Goal: Information Seeking & Learning: Learn about a topic

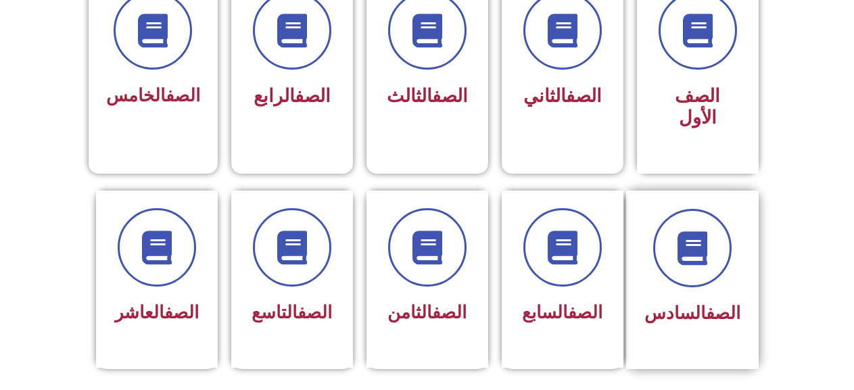
scroll to position [405, 0]
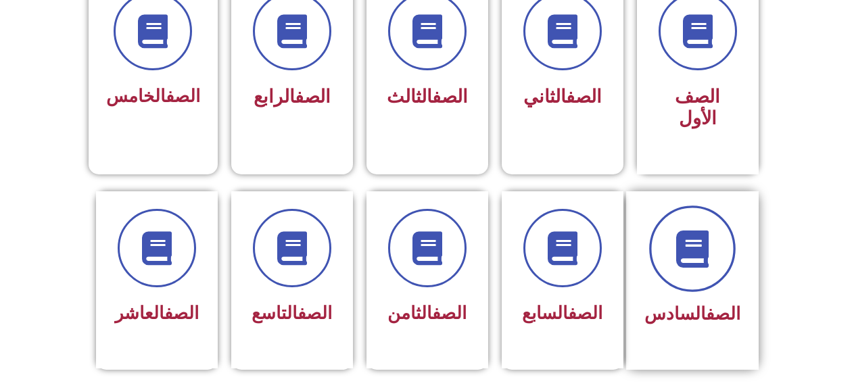
click at [687, 206] on span at bounding box center [692, 249] width 87 height 87
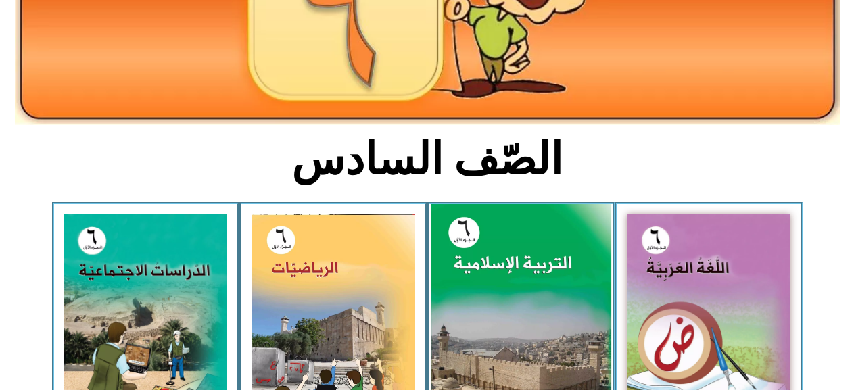
scroll to position [338, 0]
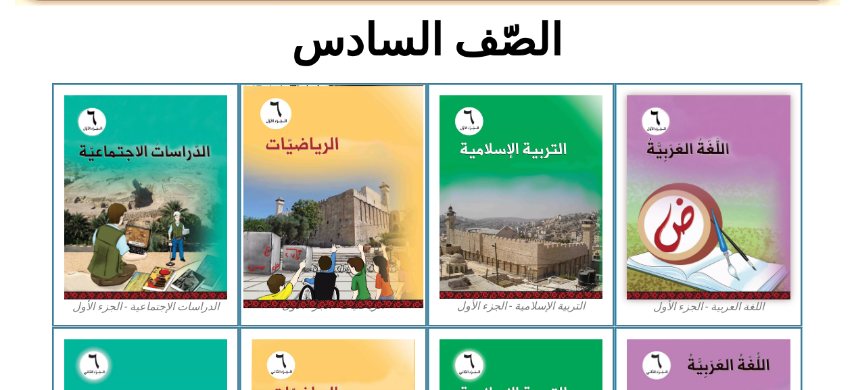
click at [381, 210] on img at bounding box center [333, 196] width 180 height 223
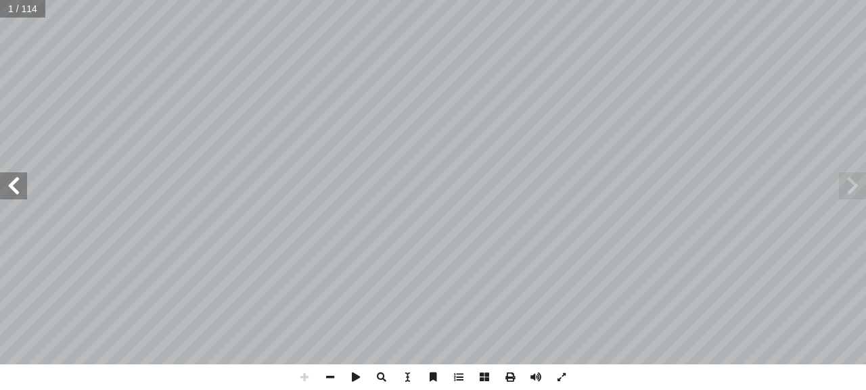
click at [14, 181] on span at bounding box center [13, 185] width 27 height 27
click at [1, 174] on span at bounding box center [13, 185] width 27 height 27
click at [1, 175] on span at bounding box center [13, 185] width 27 height 27
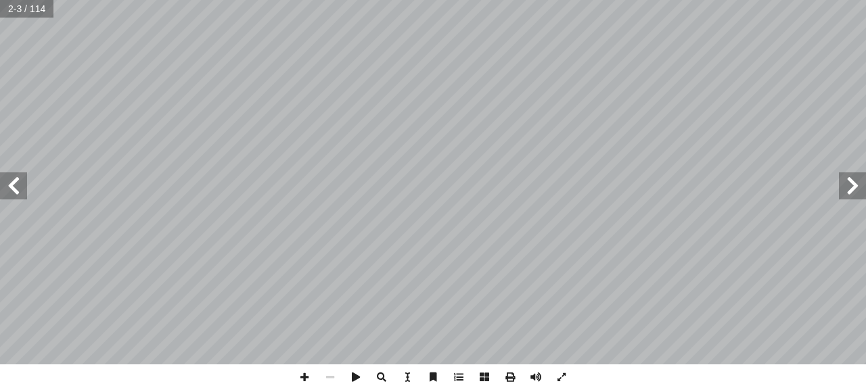
click at [1, 175] on span at bounding box center [13, 185] width 27 height 27
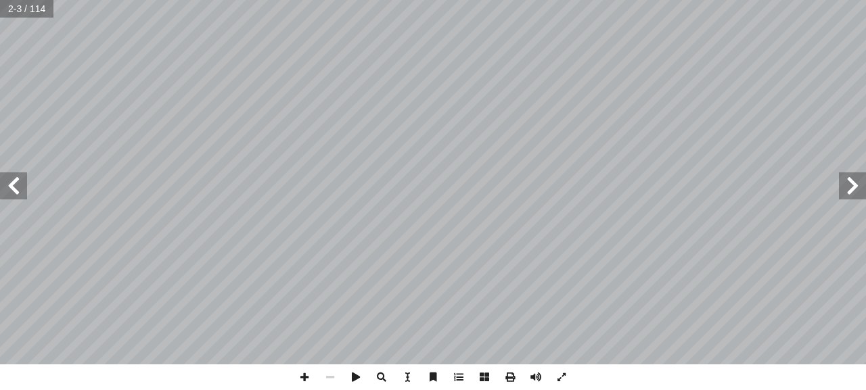
click at [1, 175] on span at bounding box center [13, 185] width 27 height 27
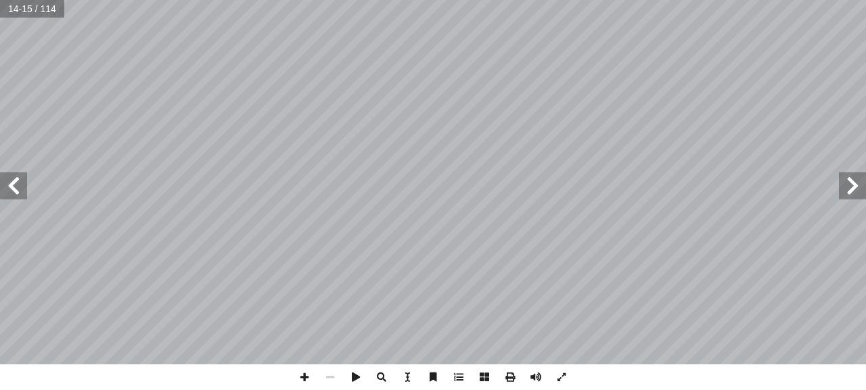
click at [1, 175] on span at bounding box center [13, 185] width 27 height 27
click at [220, 123] on html "الصفحة الرئيسية الصف الأول الصف الثاني الصف الثالث الصف الرابع الصف الخامس الصف…" at bounding box center [433, 61] width 866 height 123
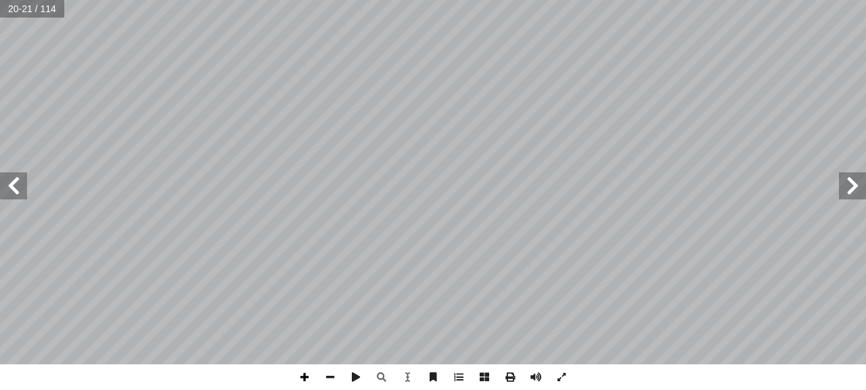
click at [302, 376] on span at bounding box center [304, 377] width 26 height 26
click at [326, 378] on span at bounding box center [330, 377] width 26 height 26
click at [328, 376] on span at bounding box center [330, 377] width 26 height 26
click at [312, 382] on span at bounding box center [304, 377] width 26 height 26
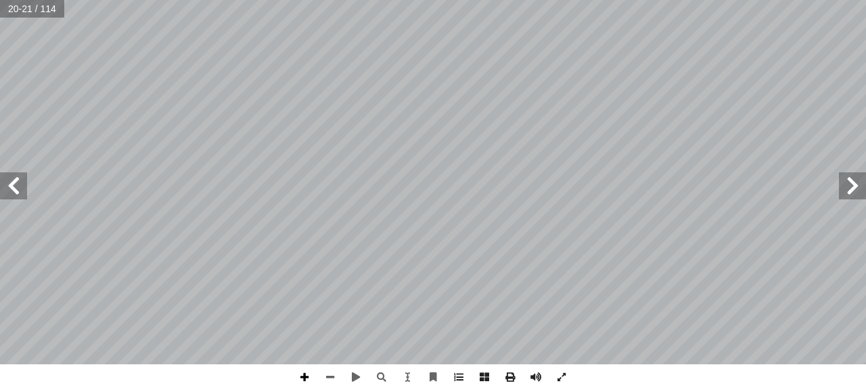
click at [300, 380] on span at bounding box center [304, 377] width 26 height 26
click at [0, 0] on div "١٦ ئل: � رين ومس � تم تي: أ ا الخاطئة فيما ي ِ الجملة َ مام أ ا ) ( َ شارة إ ا …" at bounding box center [433, 195] width 866 height 390
click at [301, 123] on html "الصفحة الرئيسية الصف الأول الصف الثاني الصف الثالث الصف الرابع الصف الخامس الصف…" at bounding box center [433, 61] width 866 height 123
